Goal: Navigation & Orientation: Find specific page/section

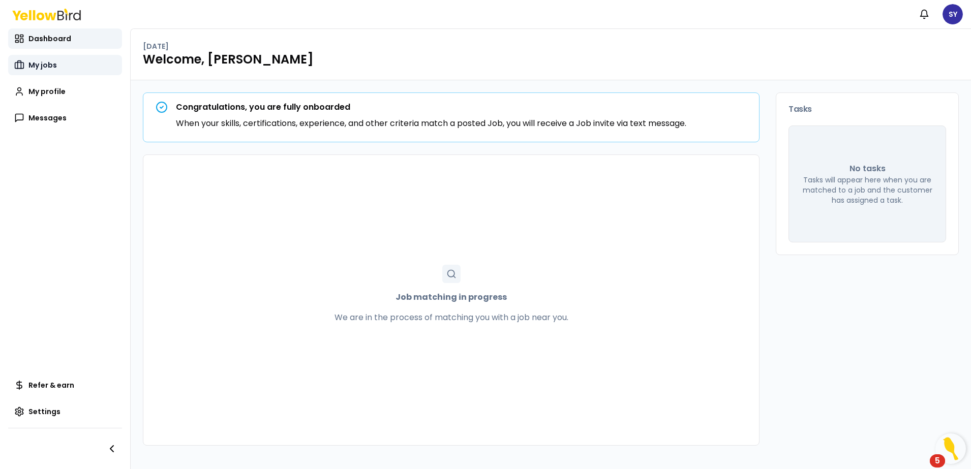
click at [38, 68] on span "My jobs" at bounding box center [42, 65] width 28 height 10
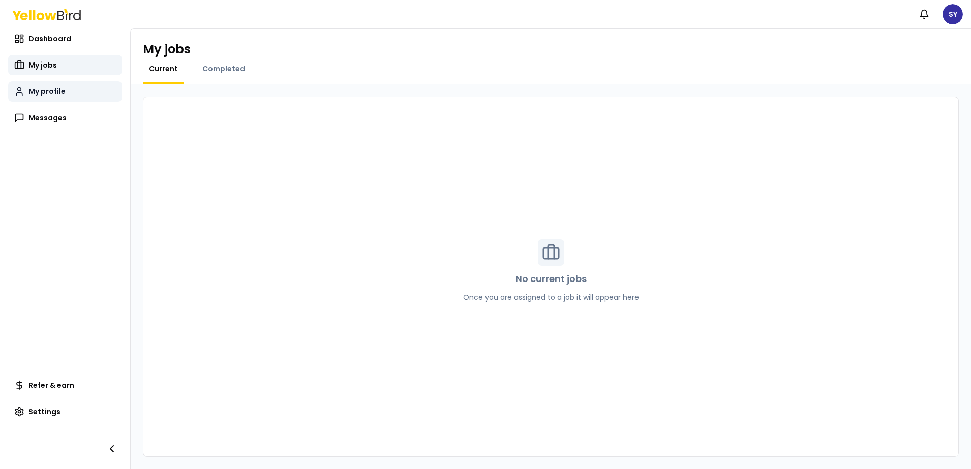
click at [45, 92] on span "My profile" at bounding box center [46, 91] width 37 height 10
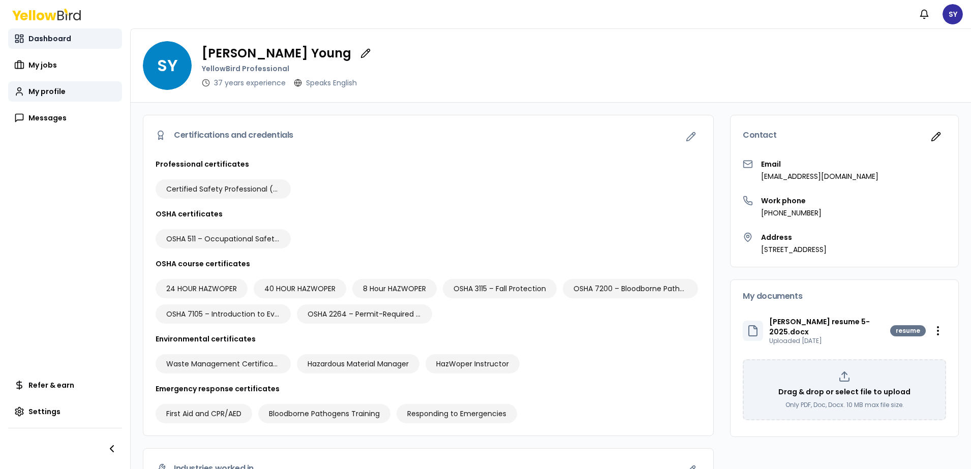
click at [29, 40] on span "Dashboard" at bounding box center [49, 39] width 43 height 10
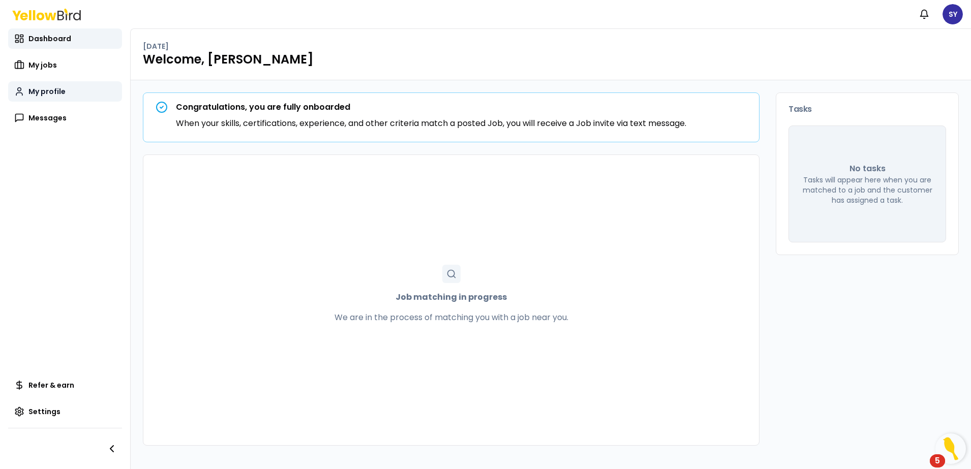
click at [49, 90] on span "My profile" at bounding box center [46, 91] width 37 height 10
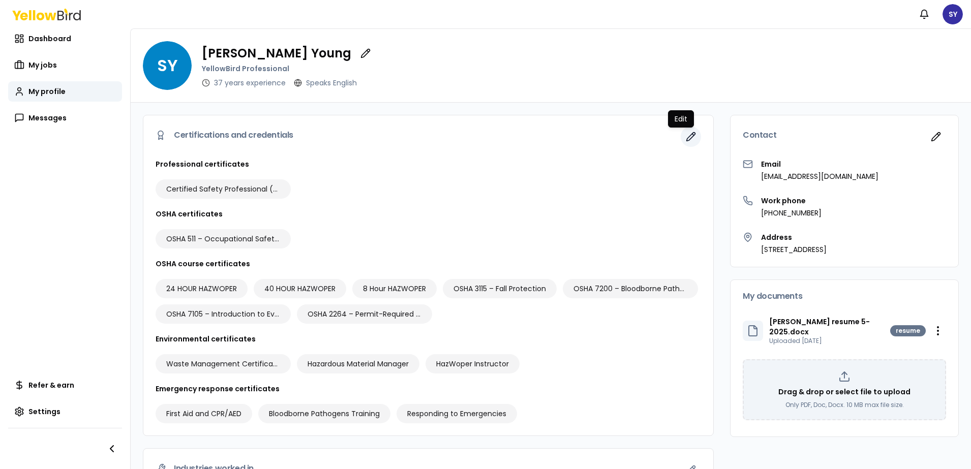
click at [681, 146] on button "button" at bounding box center [691, 137] width 20 height 20
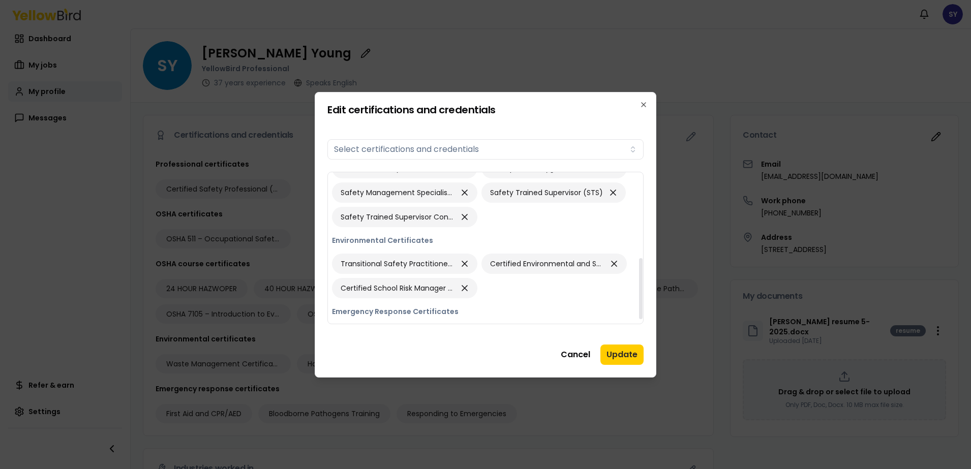
scroll to position [223, 0]
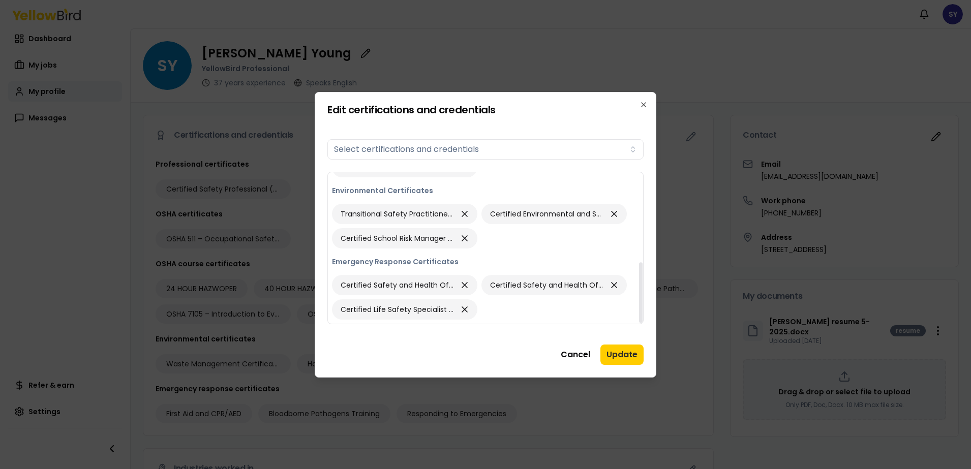
click at [568, 353] on button "Cancel" at bounding box center [576, 355] width 42 height 20
